Goal: Task Accomplishment & Management: Manage account settings

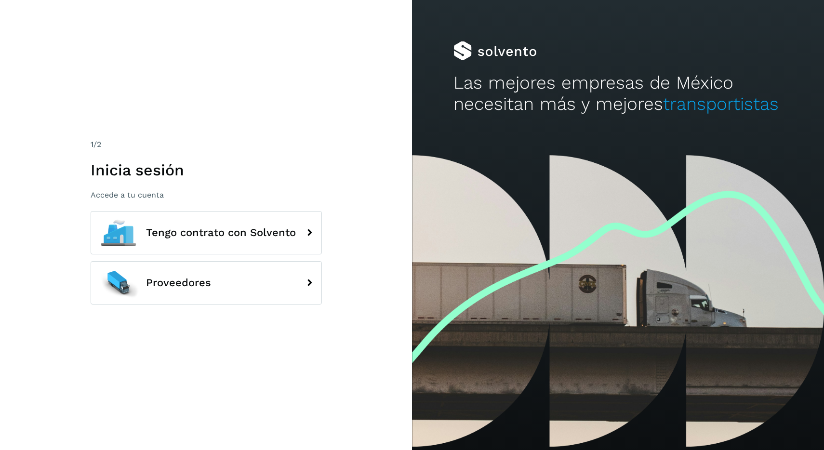
click at [233, 198] on p "Accede a tu cuenta" at bounding box center [206, 194] width 231 height 9
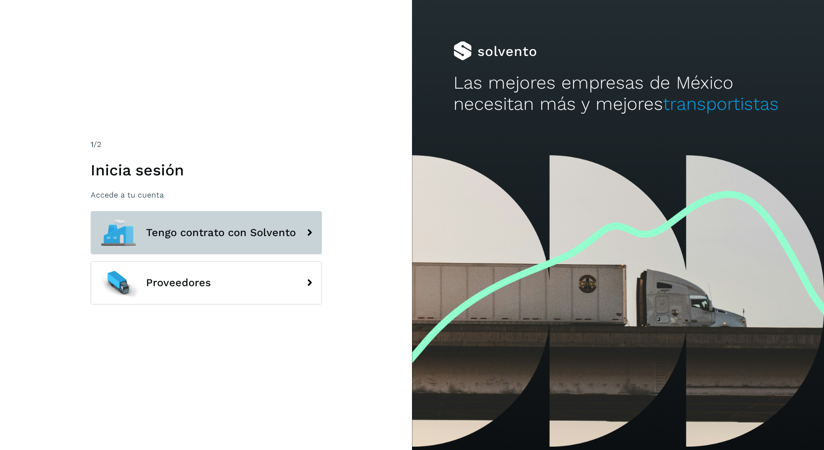
click at [221, 222] on button "Tengo contrato con Solvento" at bounding box center [206, 232] width 231 height 43
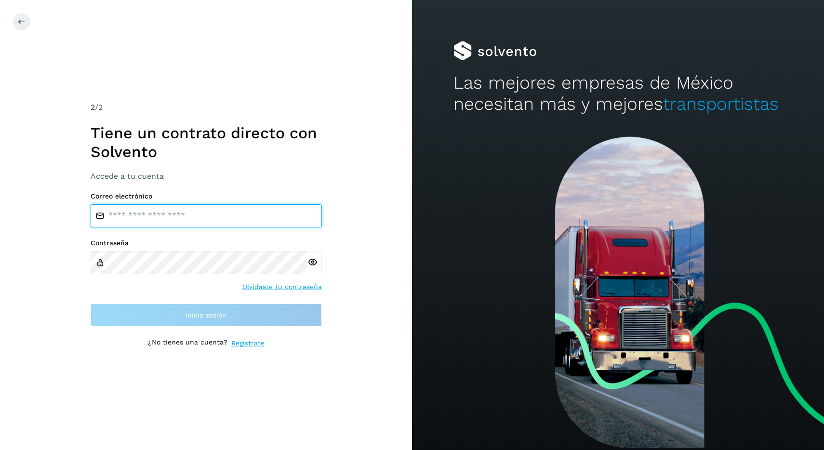
click at [244, 214] on input "email" at bounding box center [206, 215] width 231 height 23
type input "**********"
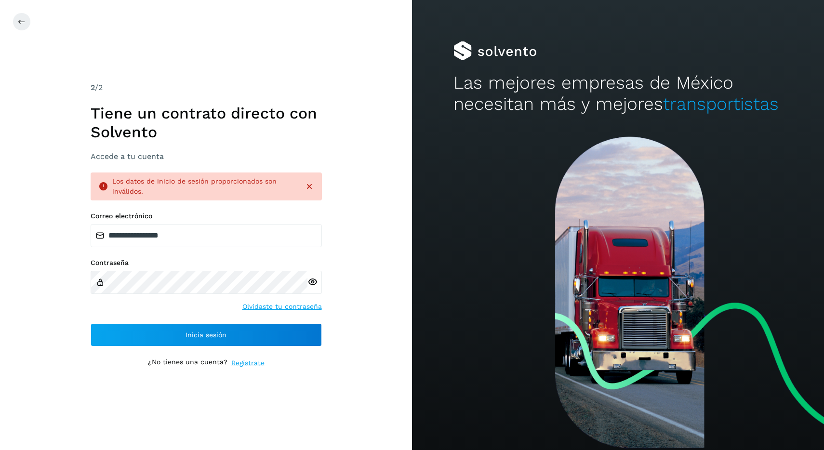
click at [254, 264] on label "Contraseña" at bounding box center [206, 263] width 231 height 8
click at [312, 282] on icon at bounding box center [313, 282] width 10 height 10
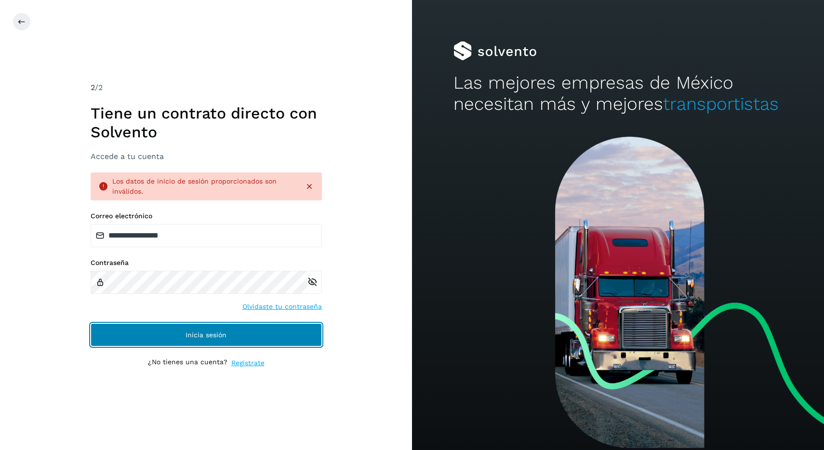
click at [208, 333] on span "Inicia sesión" at bounding box center [206, 335] width 41 height 7
click at [230, 329] on button "Inicia sesión" at bounding box center [206, 335] width 231 height 23
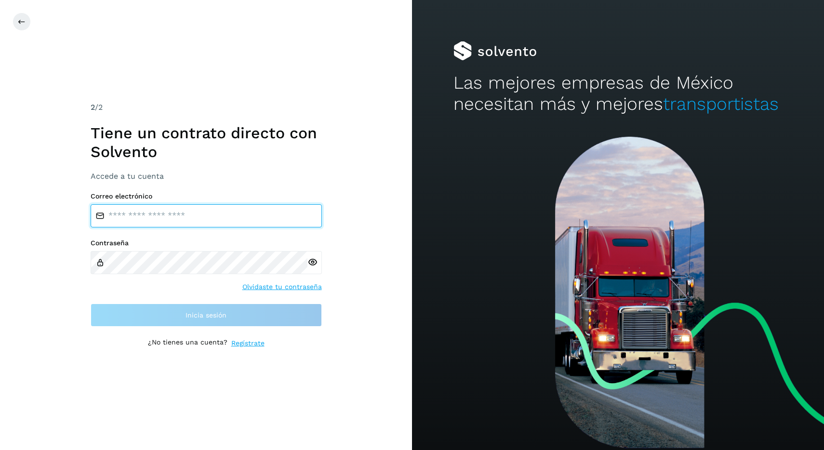
click at [189, 221] on input "email" at bounding box center [206, 215] width 231 height 23
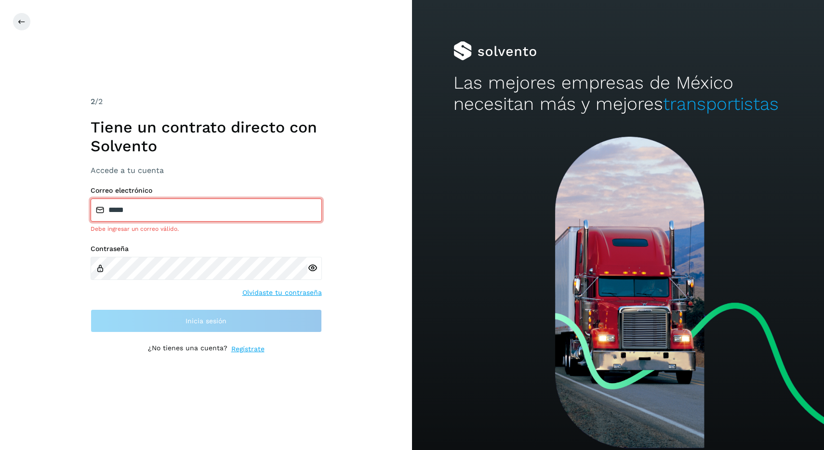
type input "**********"
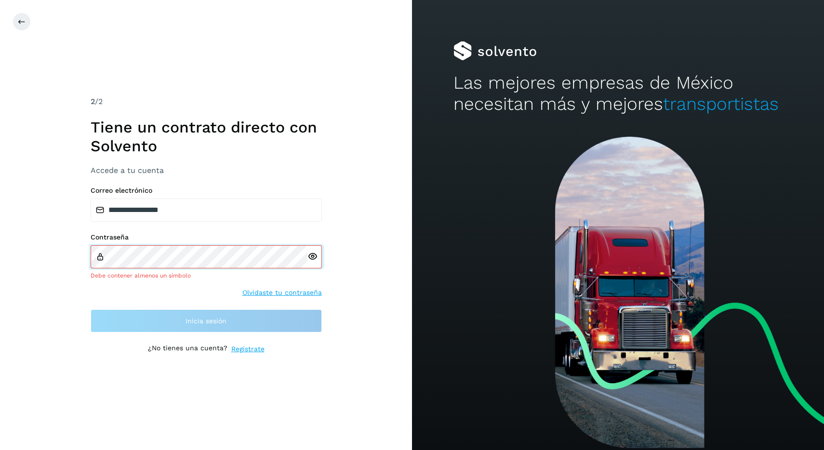
click at [175, 245] on div "Contraseña Debe contener almenos un símbolo" at bounding box center [206, 256] width 231 height 47
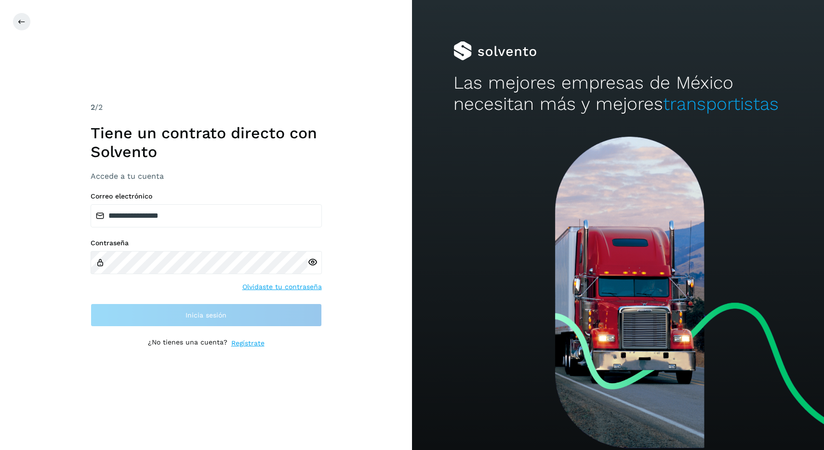
click at [175, 245] on div "Contraseña" at bounding box center [206, 256] width 231 height 35
